Goal: Task Accomplishment & Management: Use online tool/utility

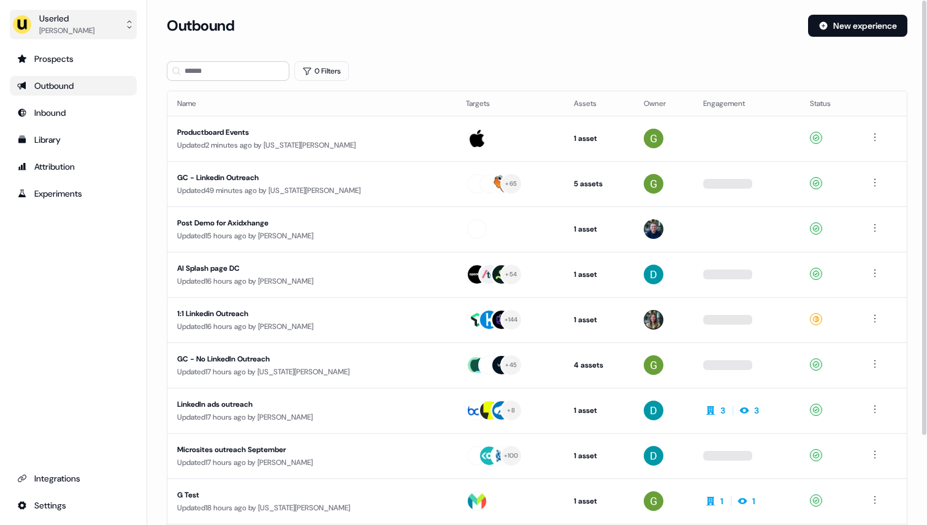
click at [109, 28] on button "Userled [PERSON_NAME]" at bounding box center [73, 24] width 127 height 29
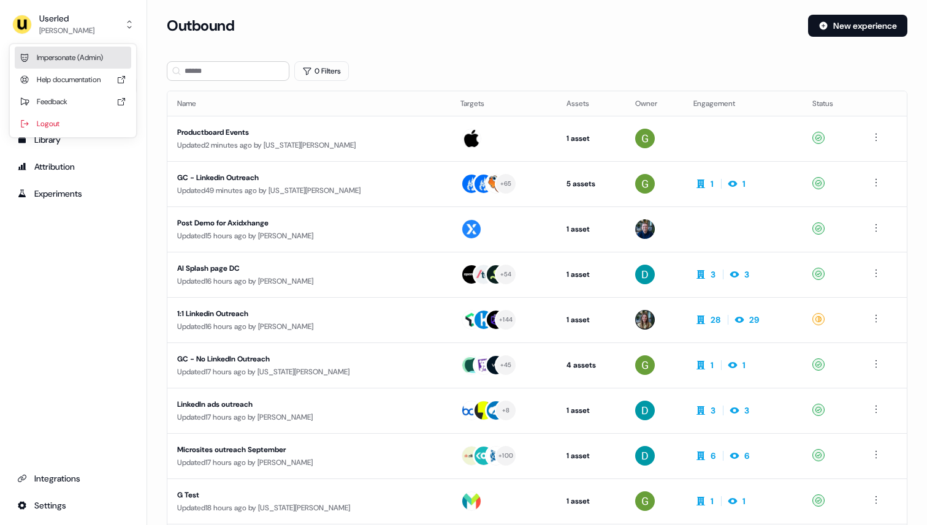
click at [109, 53] on div "Impersonate (Admin)" at bounding box center [73, 58] width 116 height 22
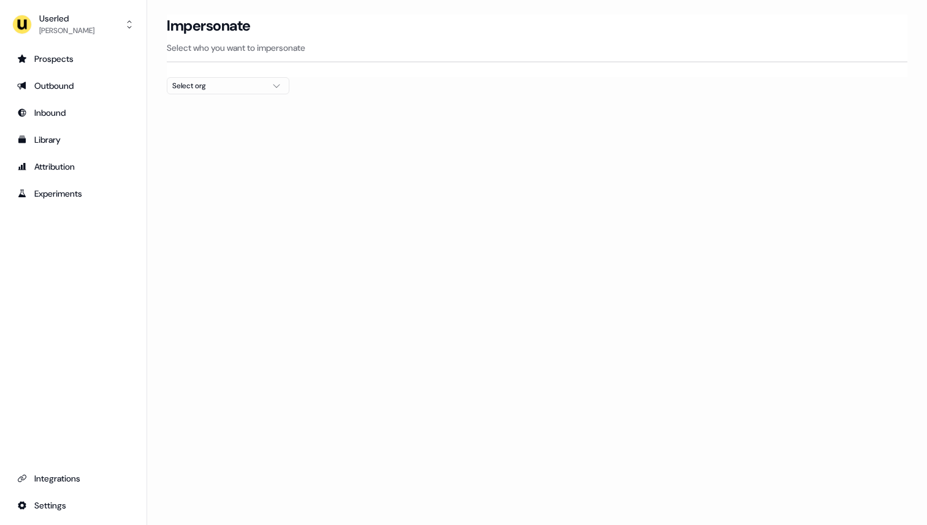
click at [261, 84] on div "Select org" at bounding box center [218, 86] width 92 height 12
type input "****"
click at [257, 123] on div "Wiiisdom" at bounding box center [227, 130] width 121 height 20
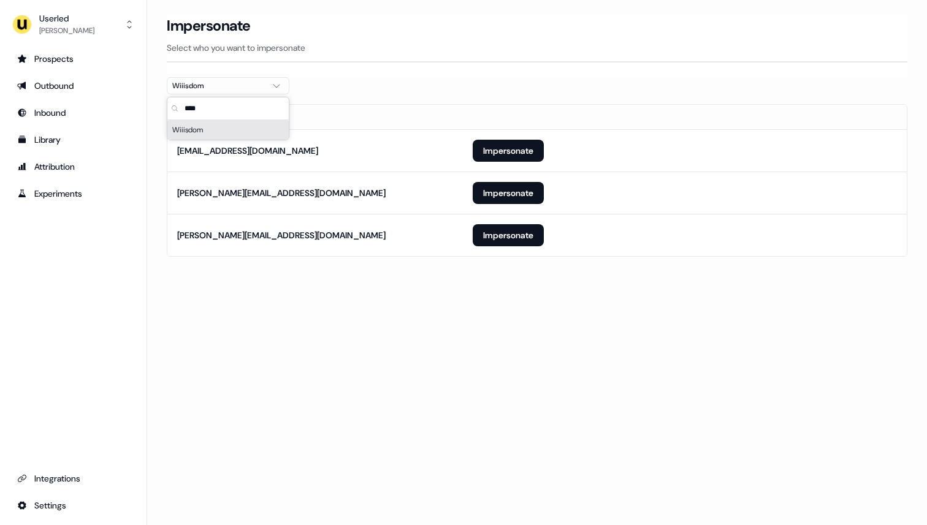
click at [421, 68] on div "Impersonate Select who you want to impersonate" at bounding box center [537, 46] width 741 height 63
click at [489, 231] on button "Impersonate" at bounding box center [508, 235] width 71 height 22
